Goal: Task Accomplishment & Management: Use online tool/utility

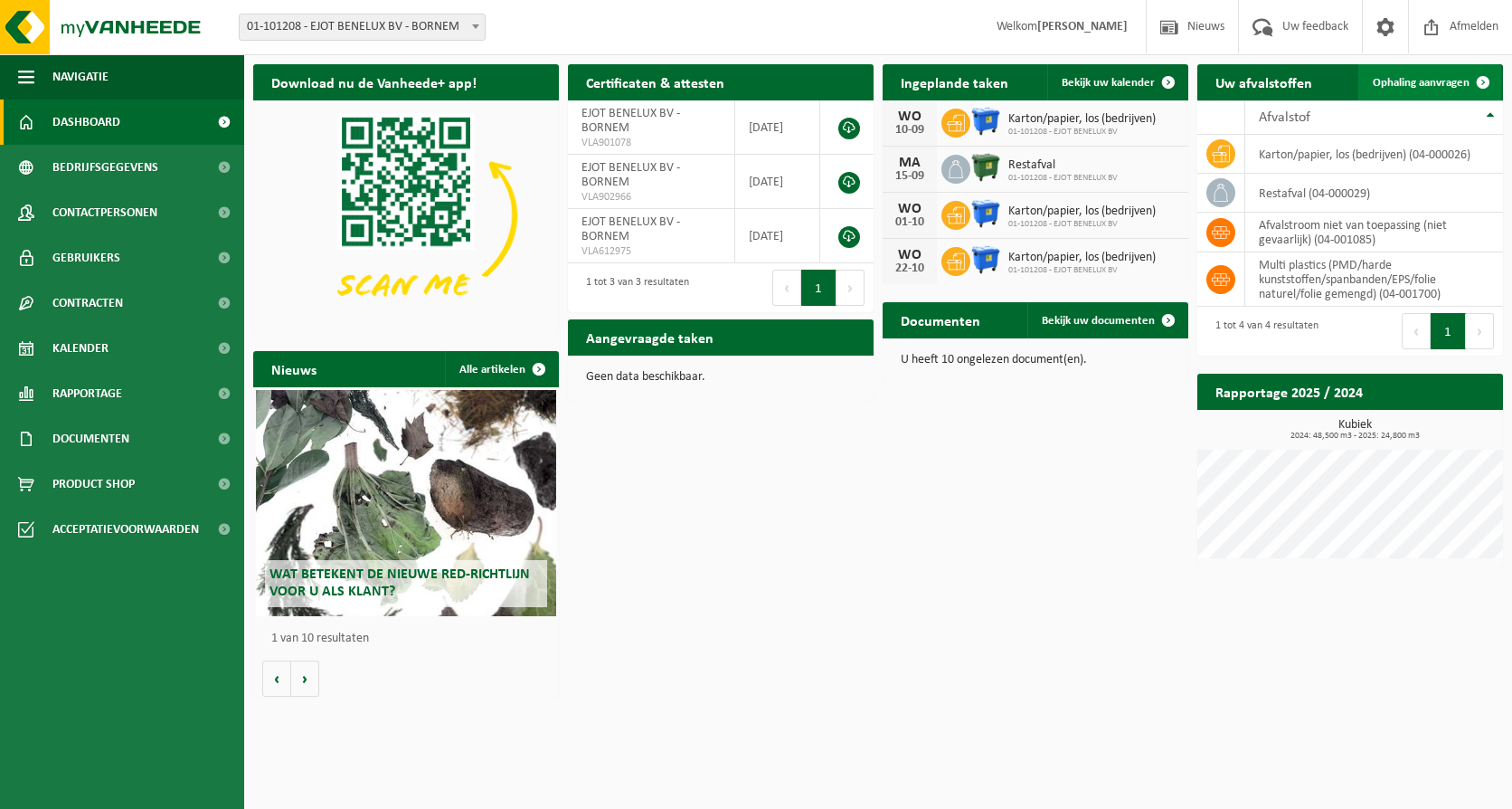
click at [1393, 80] on span "Ophaling aanvragen" at bounding box center [1421, 83] width 97 height 12
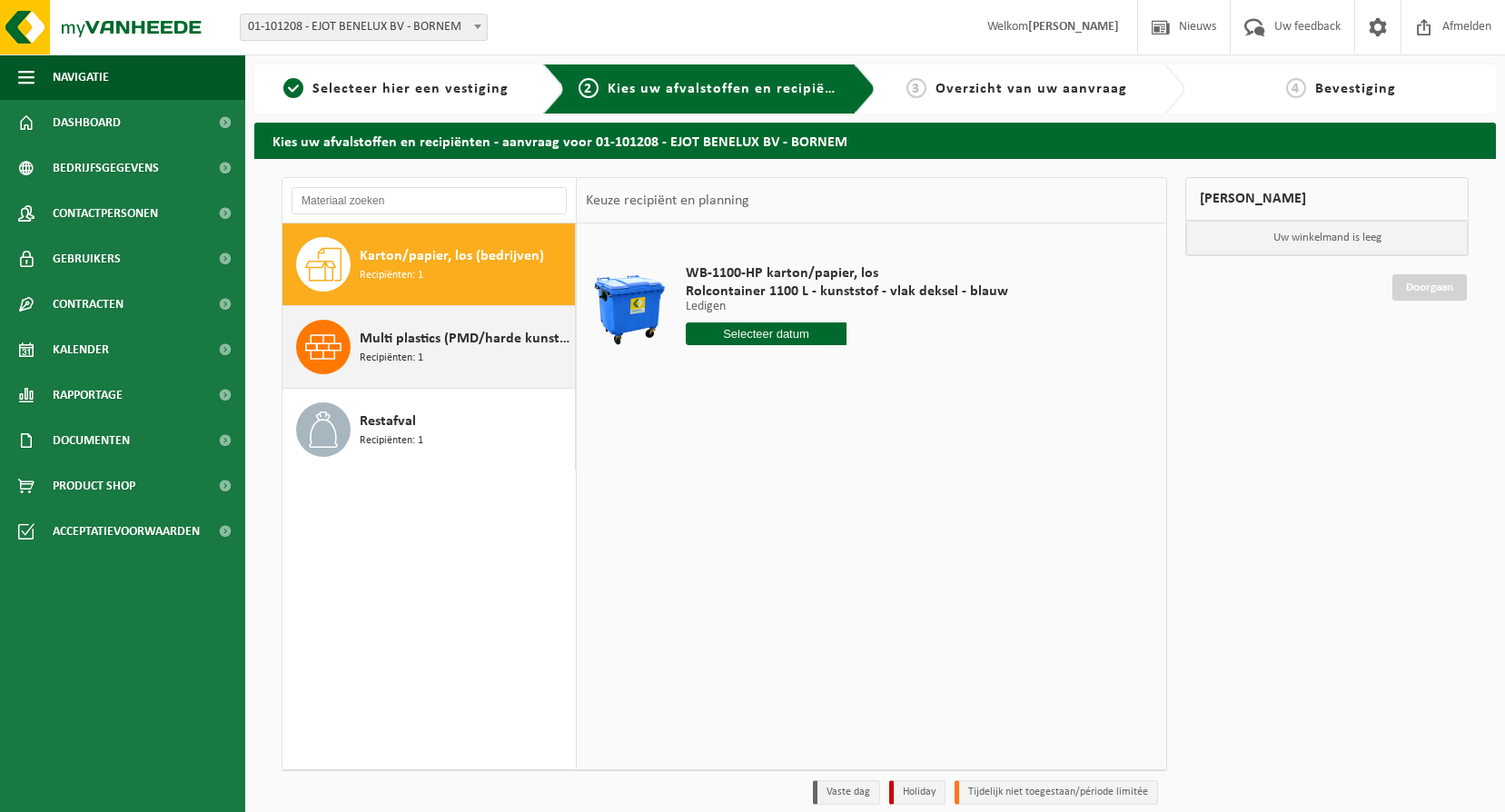
click at [383, 344] on span "Multi plastics (PMD/harde kunststoffen/spanbanden/EPS/folie naturel/folie gemen…" at bounding box center [465, 339] width 211 height 21
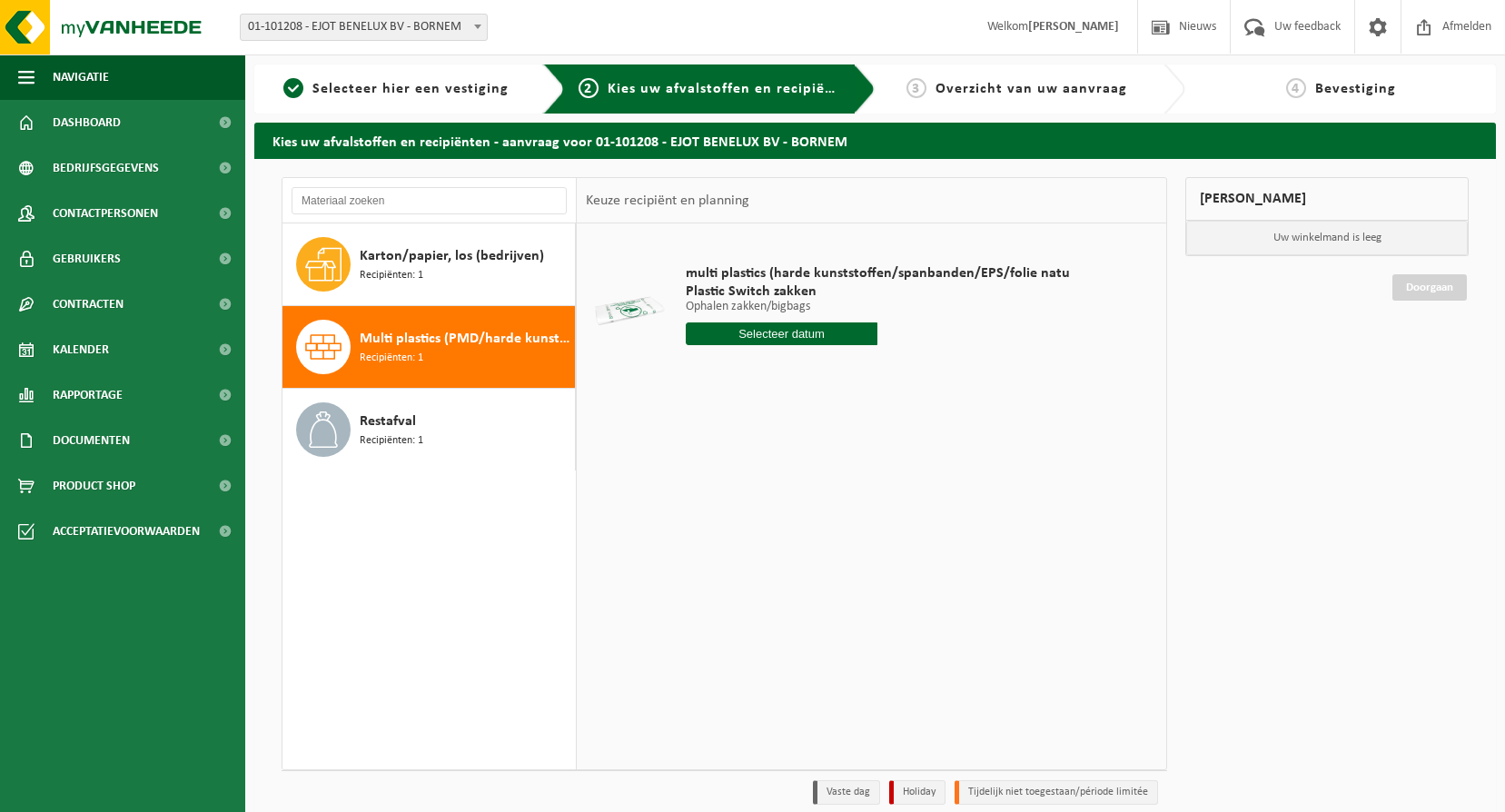
click at [762, 324] on input "text" at bounding box center [782, 333] width 192 height 22
click at [801, 471] on div "11" at bounding box center [798, 466] width 32 height 29
type input "Van [DATE]"
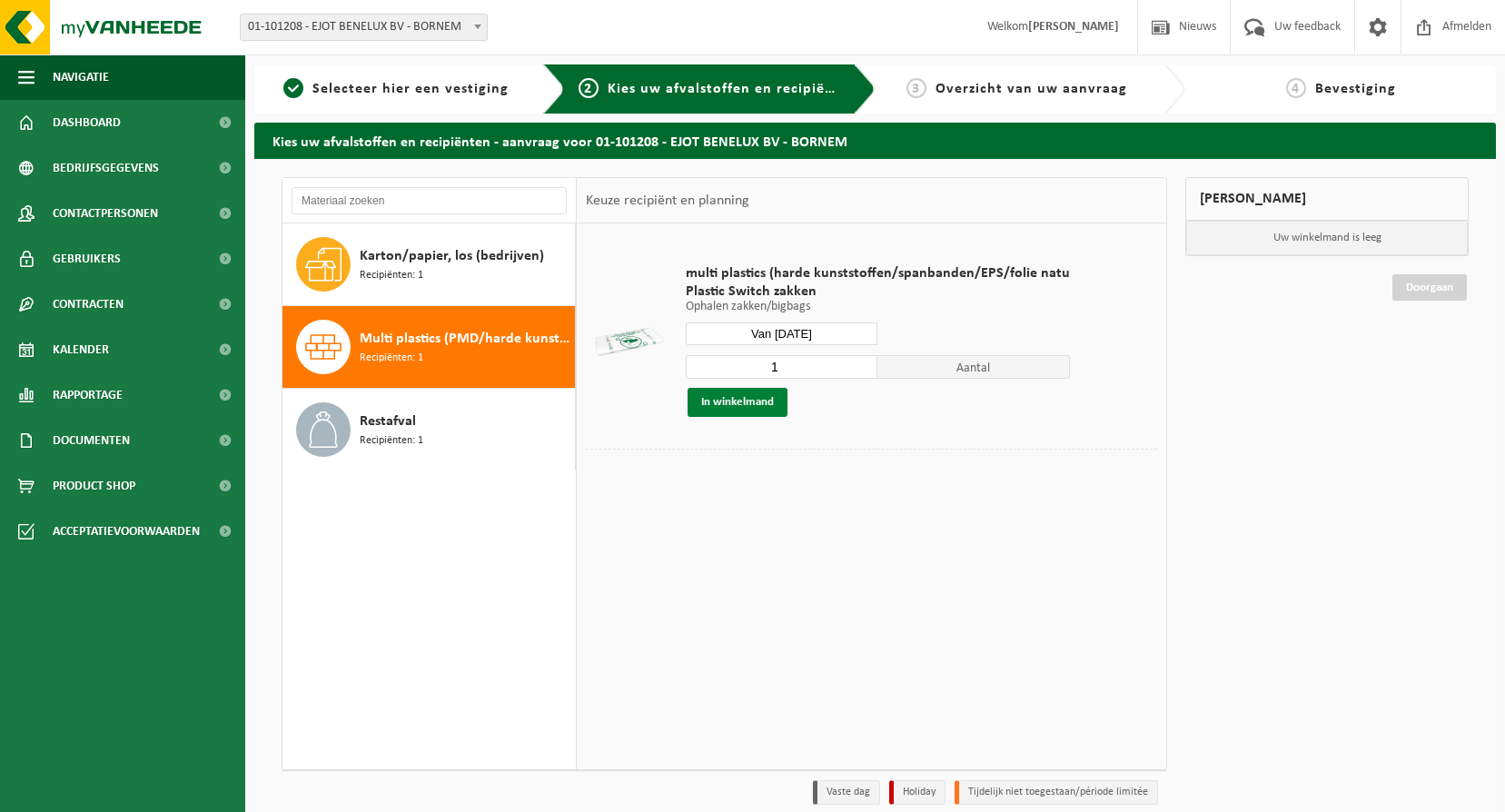
click at [736, 404] on button "In winkelmand" at bounding box center [737, 403] width 100 height 29
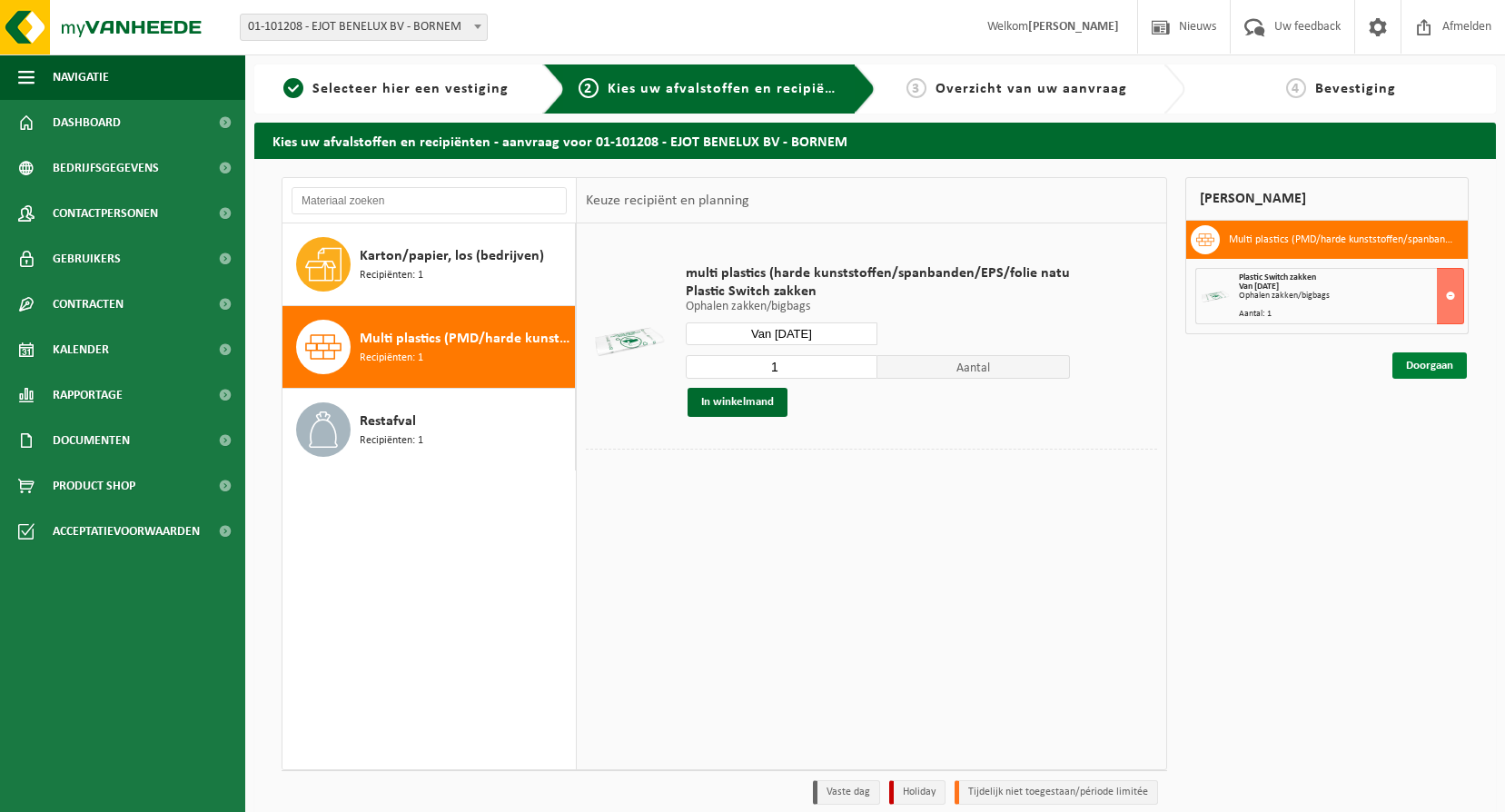
click at [1436, 358] on link "Doorgaan" at bounding box center [1429, 365] width 75 height 26
